Goal: Task Accomplishment & Management: Use online tool/utility

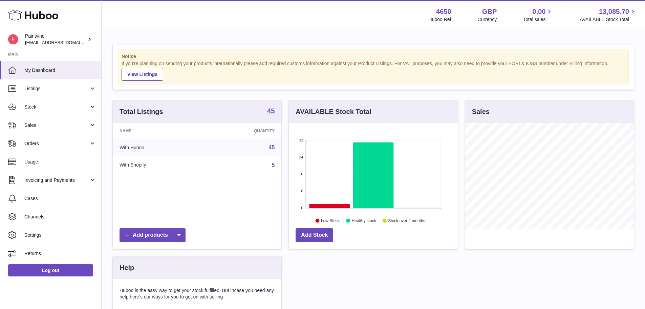
scroll to position [106, 169]
click at [64, 122] on span "Sales" at bounding box center [56, 125] width 65 height 6
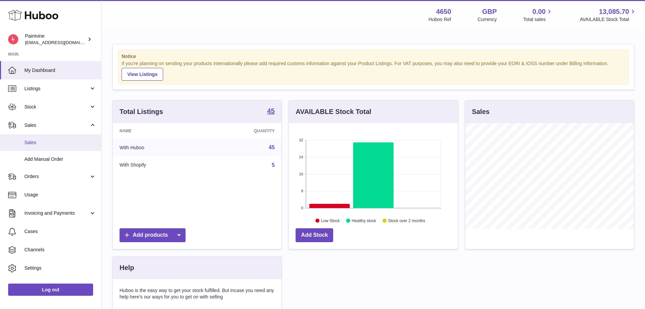
click at [47, 142] on span "Sales" at bounding box center [60, 142] width 72 height 6
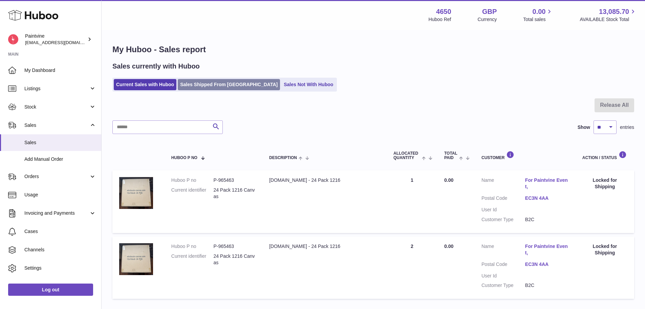
click at [198, 86] on link "Sales Shipped From [GEOGRAPHIC_DATA]" at bounding box center [229, 84] width 102 height 11
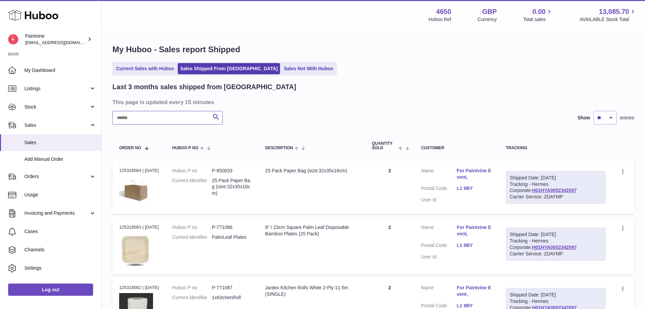
click at [192, 118] on input "text" at bounding box center [167, 118] width 110 height 14
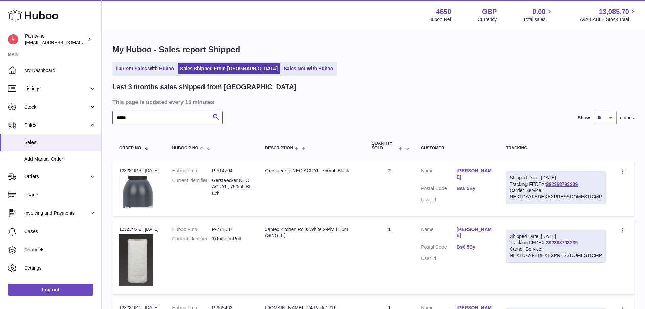
type input "*****"
click at [47, 153] on link "Add Manual Order" at bounding box center [50, 159] width 101 height 17
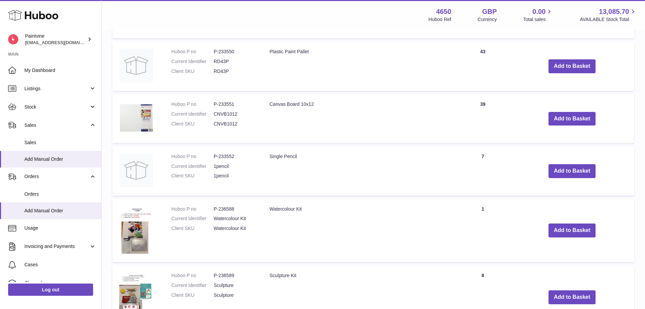
scroll to position [397, 0]
